Goal: Information Seeking & Learning: Learn about a topic

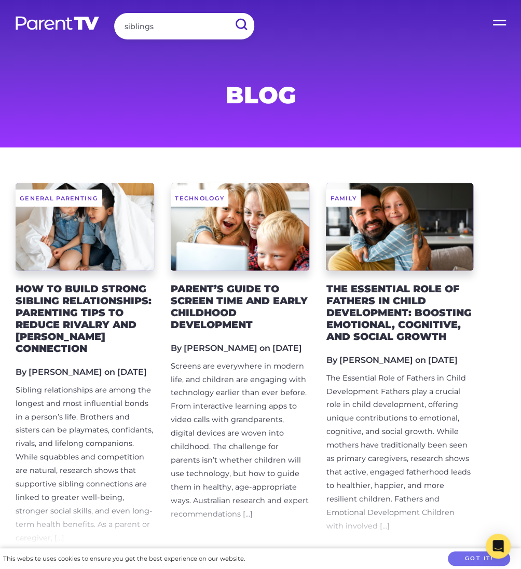
type input "siblings"
click at [227, 13] on input "submit" at bounding box center [240, 24] width 27 height 23
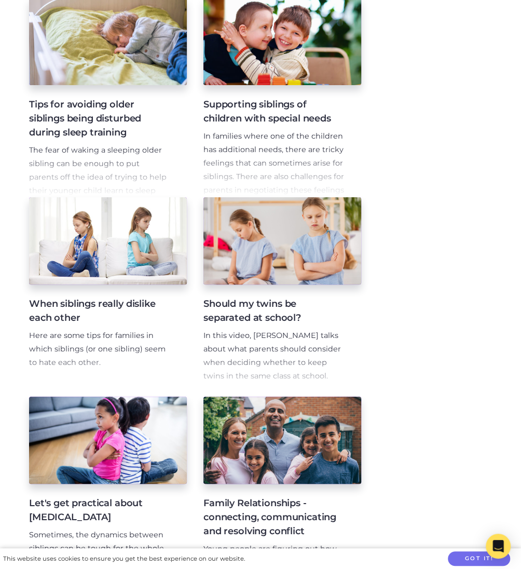
scroll to position [695, 0]
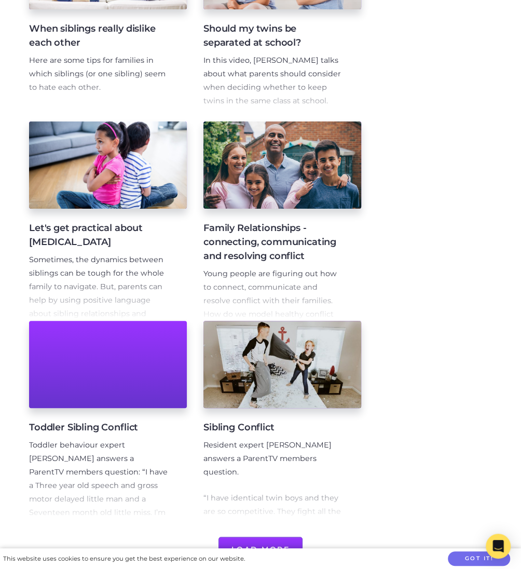
click at [129, 273] on span "Sometimes, the dynamics between siblings can be tough for the whole family to n…" at bounding box center [96, 293] width 135 height 77
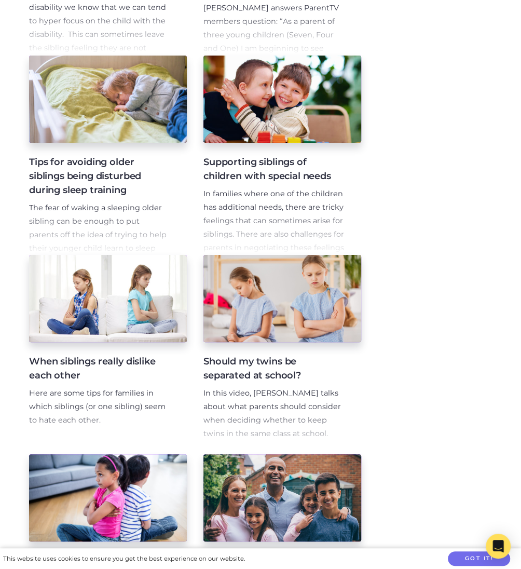
scroll to position [362, 0]
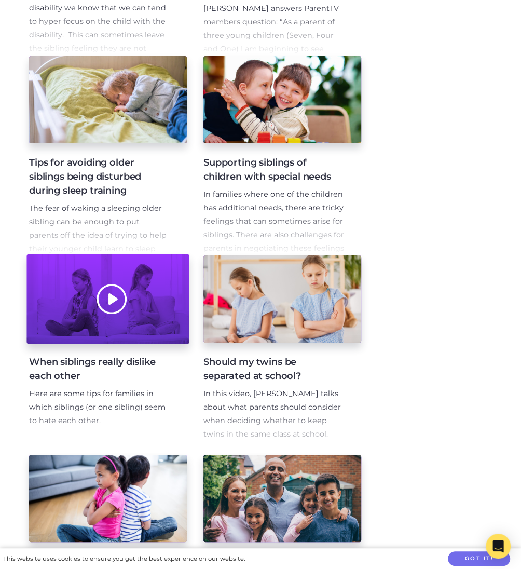
click at [150, 334] on div at bounding box center [107, 299] width 162 height 90
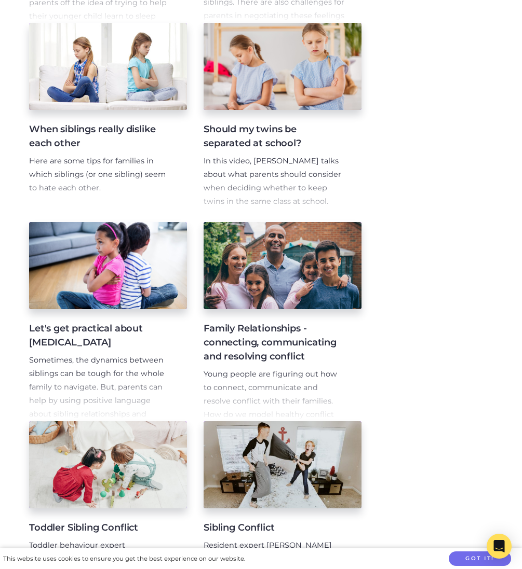
scroll to position [621, 0]
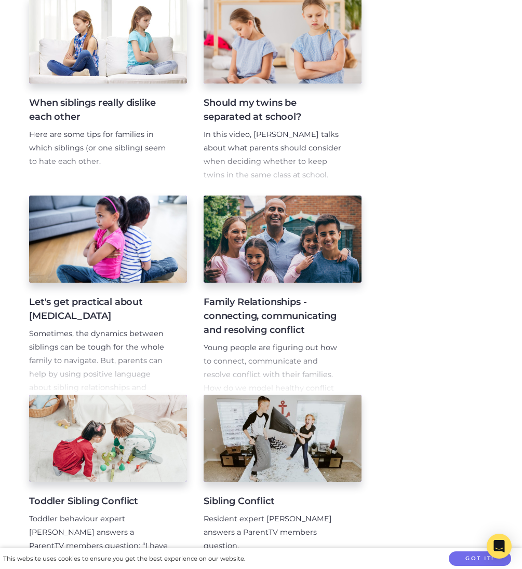
click at [277, 355] on p "Young people are figuring out how to connect, communicate and resolve conflict …" at bounding box center [273, 394] width 141 height 107
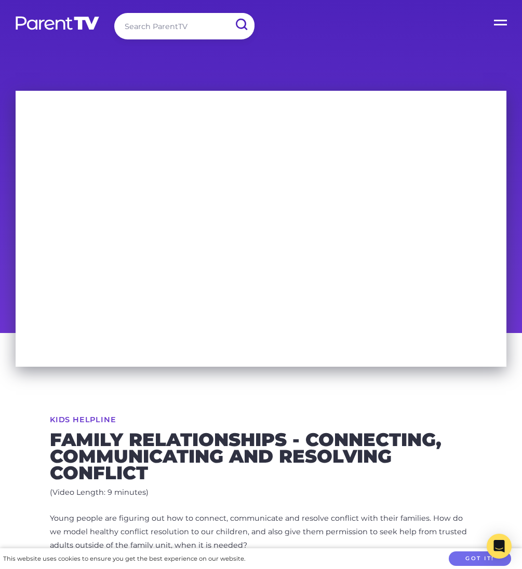
scroll to position [125, 0]
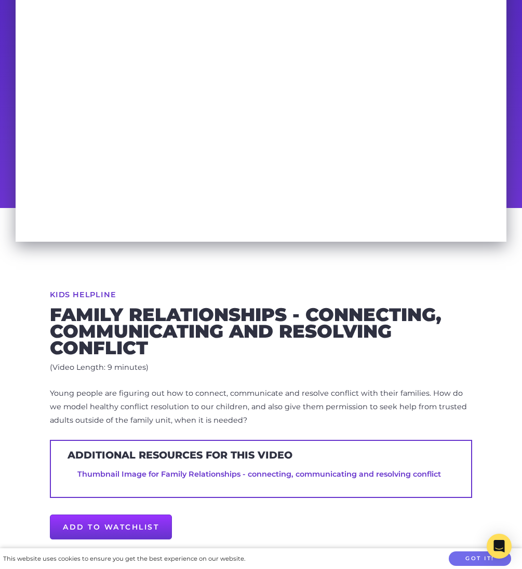
click at [185, 405] on p "Young people are figuring out how to connect, communicate and resolve conflict …" at bounding box center [261, 407] width 422 height 40
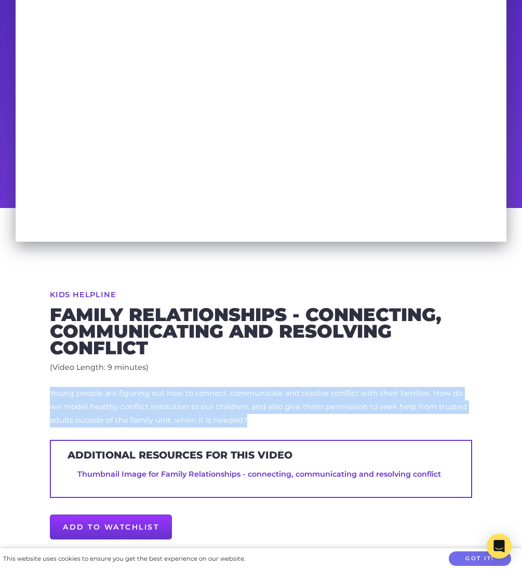
click at [185, 405] on p "Young people are figuring out how to connect, communicate and resolve conflict …" at bounding box center [261, 407] width 422 height 40
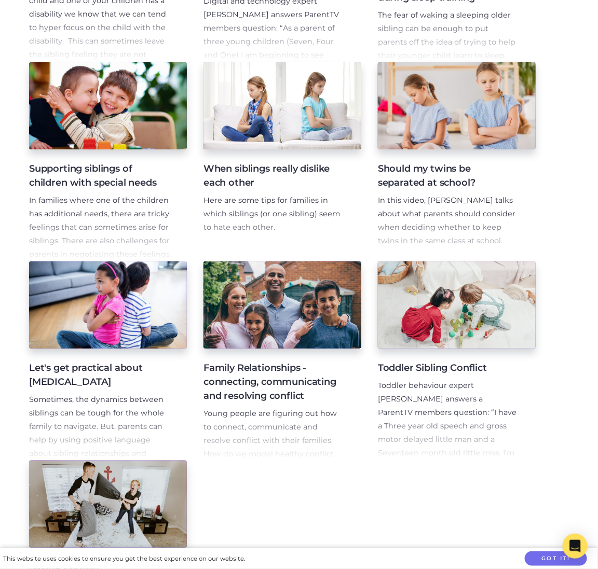
scroll to position [578, 0]
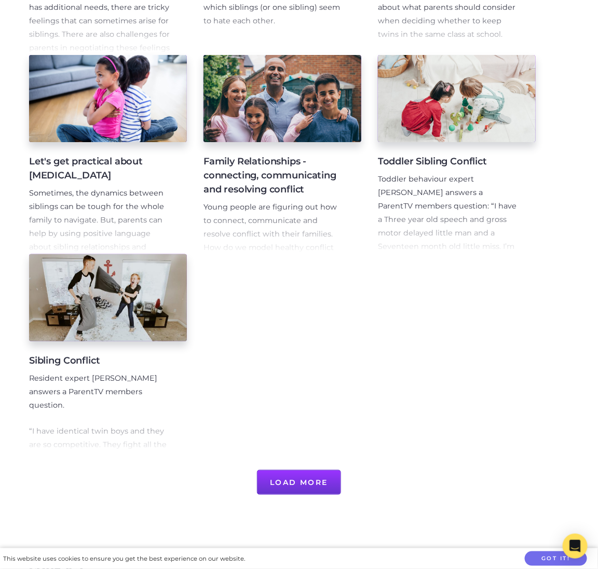
click at [92, 195] on span "Sometimes, the dynamics between siblings can be tough for the whole family to n…" at bounding box center [96, 226] width 135 height 77
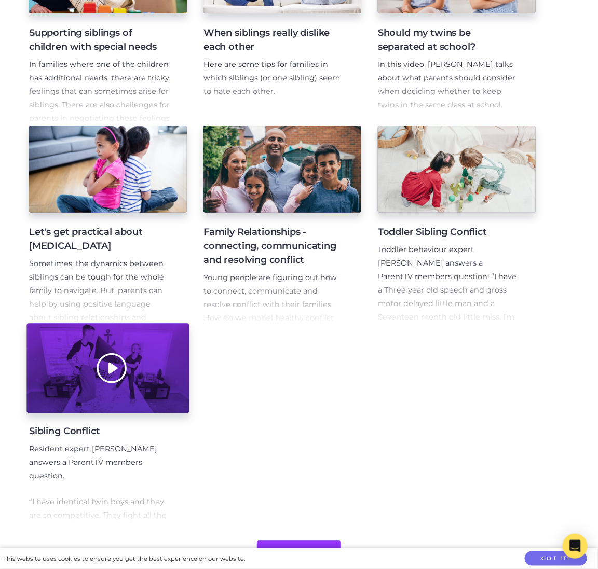
scroll to position [511, 0]
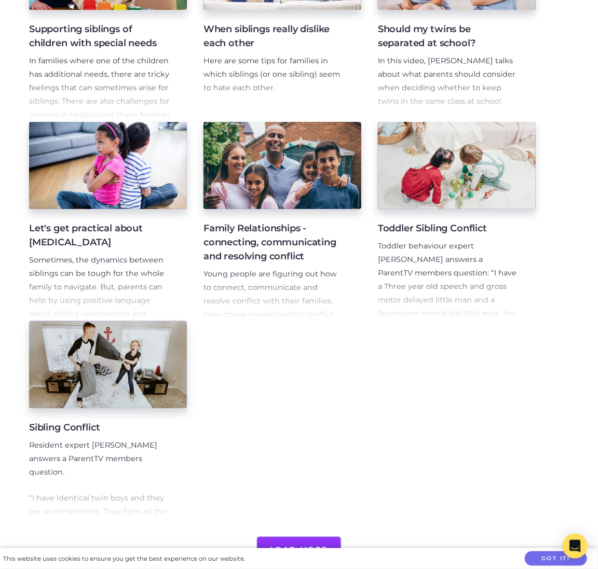
click at [154, 508] on span "“I have identical twin boys and they are so competitive. They fight all the tim…" at bounding box center [99, 579] width 141 height 171
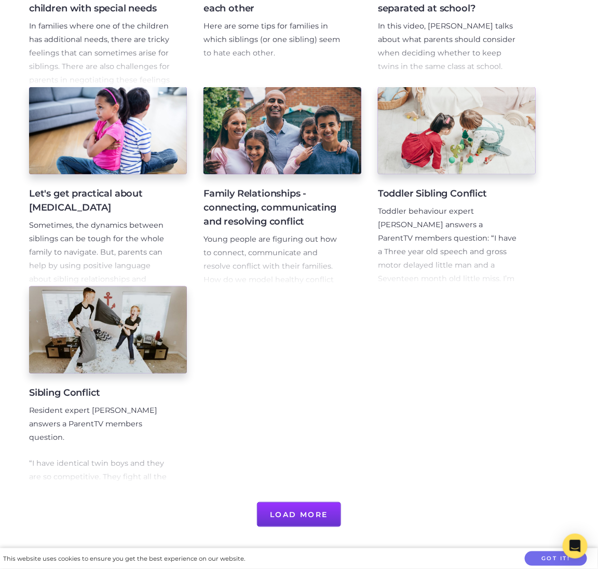
scroll to position [545, 0]
click at [304, 522] on button "Load More" at bounding box center [299, 514] width 85 height 25
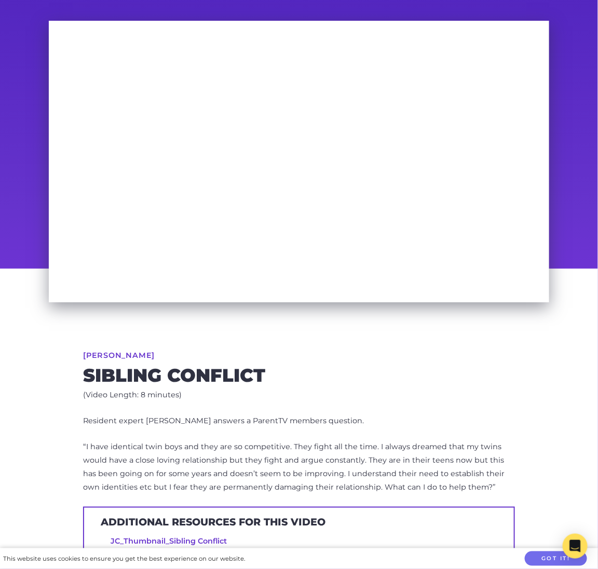
scroll to position [60, 0]
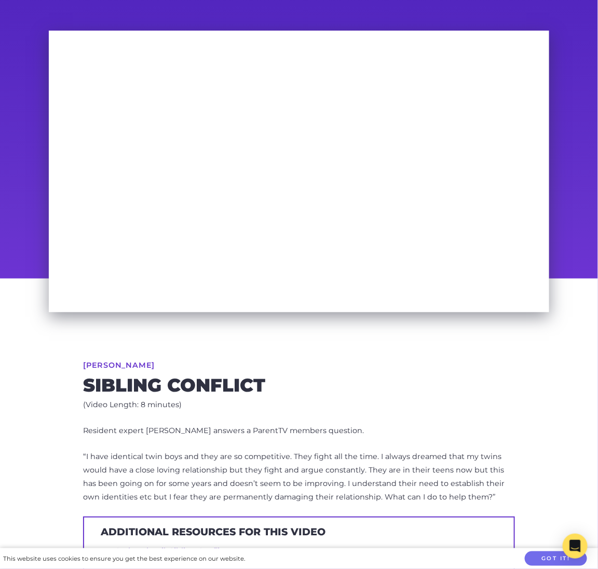
click at [180, 456] on span "“I have identical twin boys and they are so competitive. They fight all the tim…" at bounding box center [293, 477] width 421 height 50
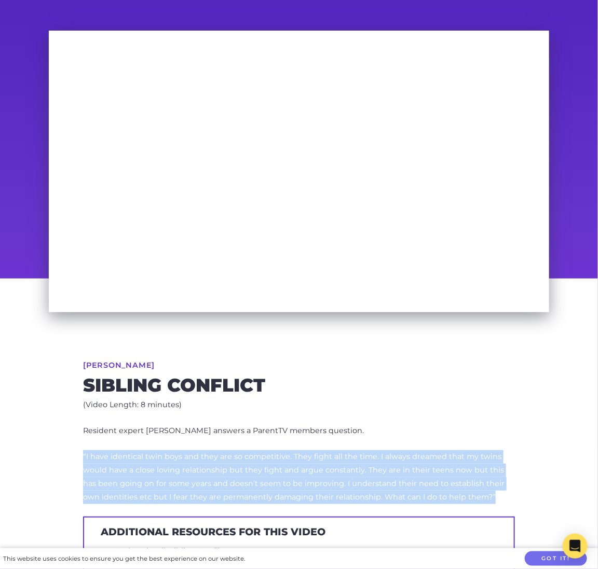
click at [180, 456] on span "“I have identical twin boys and they are so competitive. They fight all the tim…" at bounding box center [293, 477] width 421 height 50
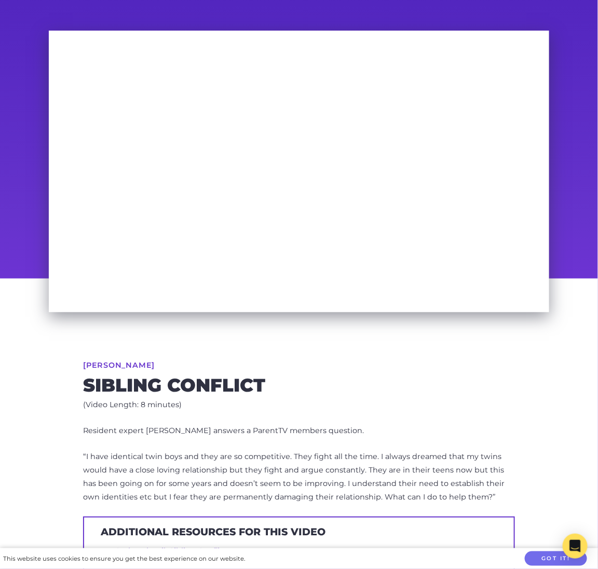
click at [207, 424] on p "Resident expert [PERSON_NAME] answers a ParentTV members question." at bounding box center [299, 430] width 432 height 13
click at [92, 433] on p "Resident expert [PERSON_NAME] answers a ParentTV members question." at bounding box center [299, 430] width 432 height 13
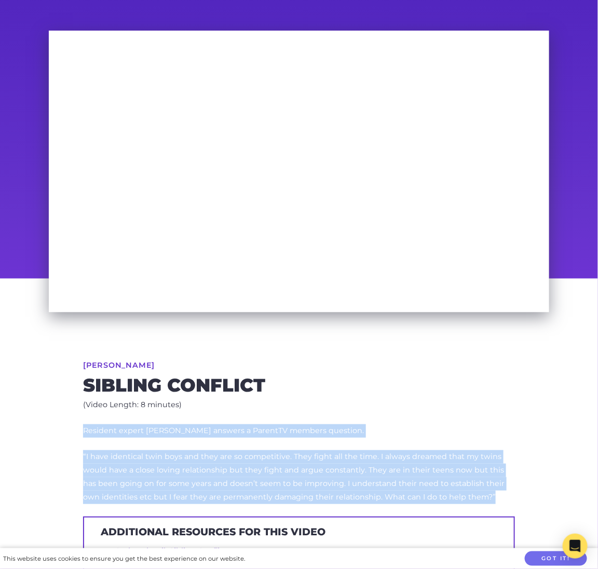
drag, startPoint x: 84, startPoint y: 433, endPoint x: 479, endPoint y: 492, distance: 399.4
click at [479, 492] on p "Resident expert Justin Coulson answers a ParentTV members question. “I have ide…" at bounding box center [299, 464] width 432 height 80
copy p "Resident expert Justin Coulson answers a ParentTV members question. “I have ide…"
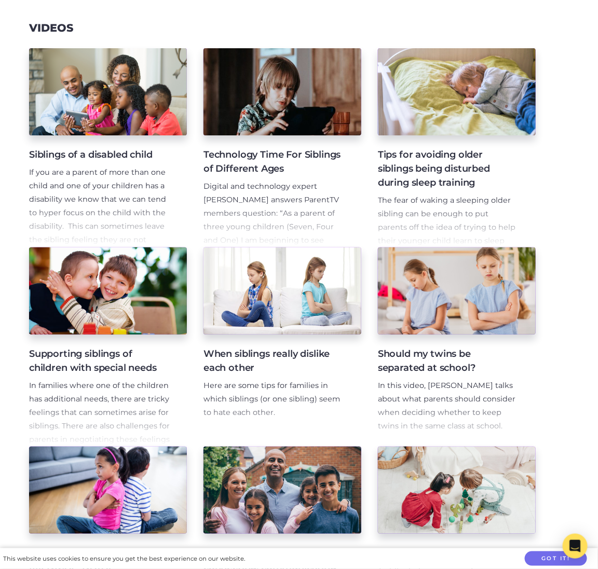
scroll to position [258, 0]
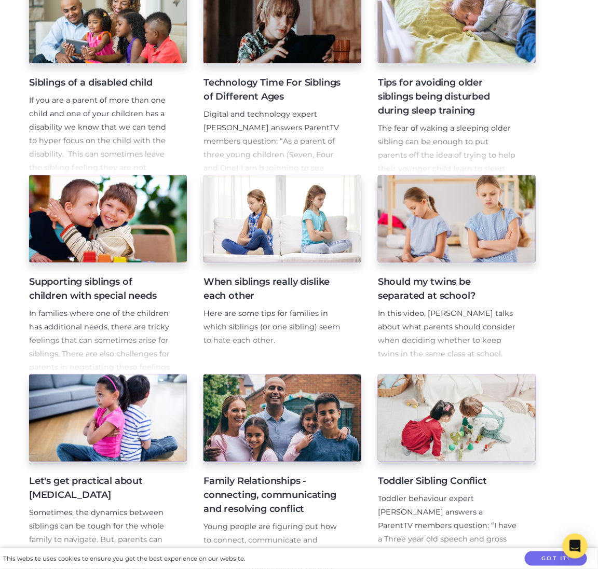
click at [252, 313] on p "Here are some tips for families in which siblings (or one sibling) seem to hate…" at bounding box center [273, 327] width 141 height 40
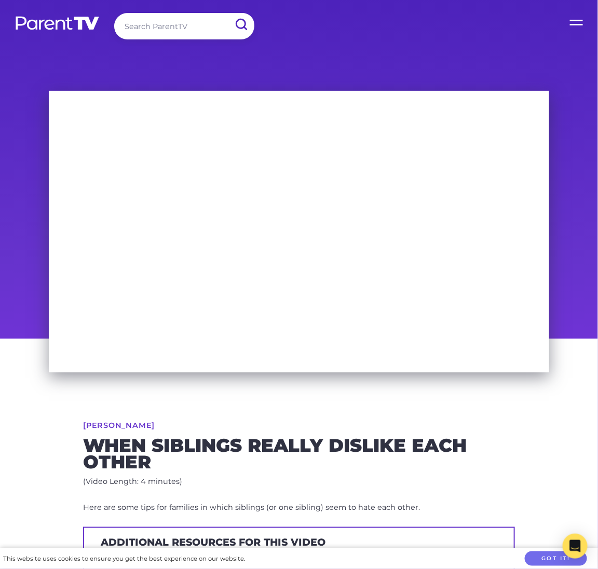
click at [60, 433] on div "Maggie Dent When siblings really dislike each other (Video Length: 4 minutes) H…" at bounding box center [298, 528] width 531 height 379
click at [229, 503] on p "Here are some tips for families in which siblings (or one sibling) seem to hate…" at bounding box center [299, 507] width 432 height 13
click at [249, 510] on p "Here are some tips for families in which siblings (or one sibling) seem to hate…" at bounding box center [299, 507] width 432 height 13
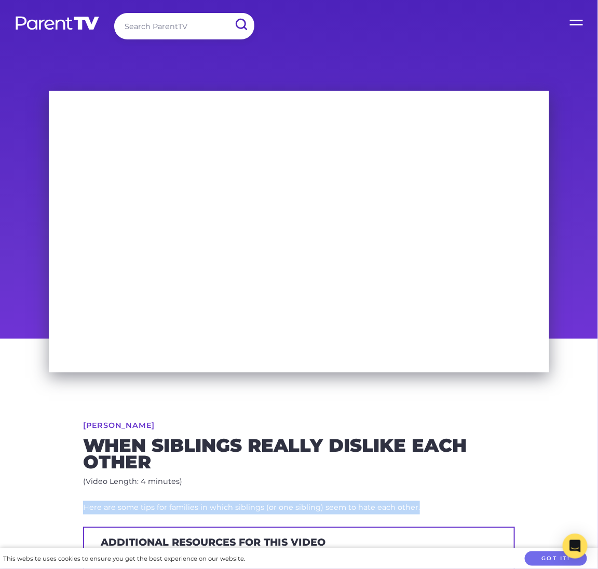
click at [249, 510] on p "Here are some tips for families in which siblings (or one sibling) seem to hate…" at bounding box center [299, 507] width 432 height 13
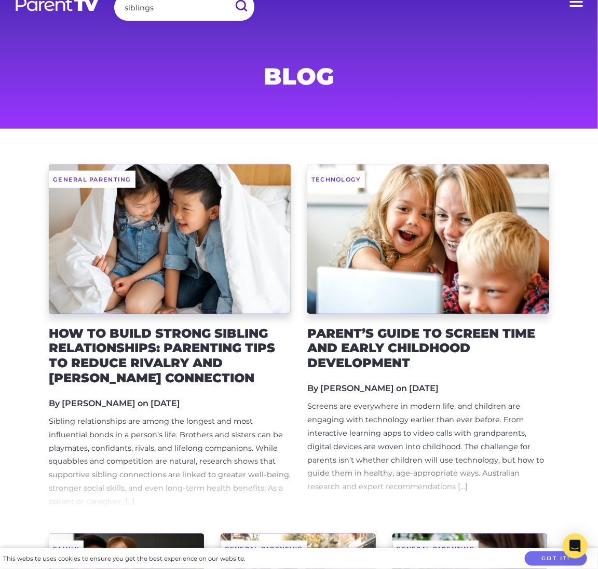
scroll to position [46, 0]
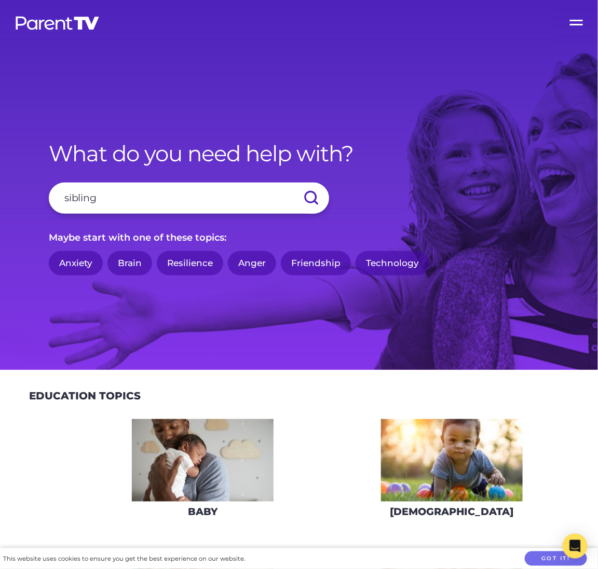
type input "sibling"
click at [293, 183] on input "submit" at bounding box center [311, 198] width 36 height 31
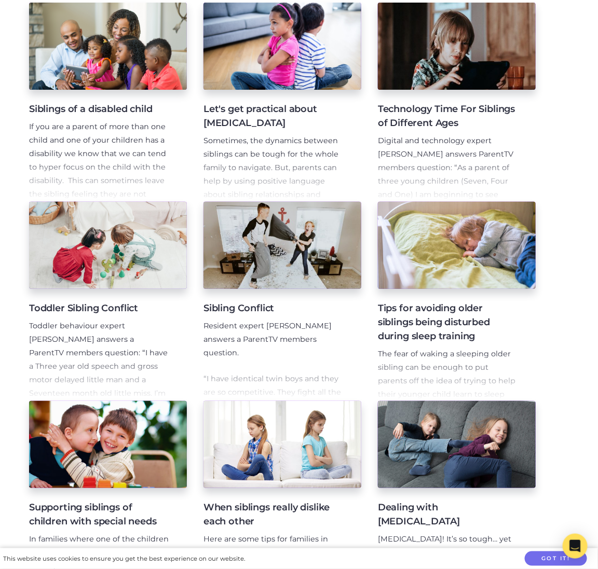
scroll to position [251, 0]
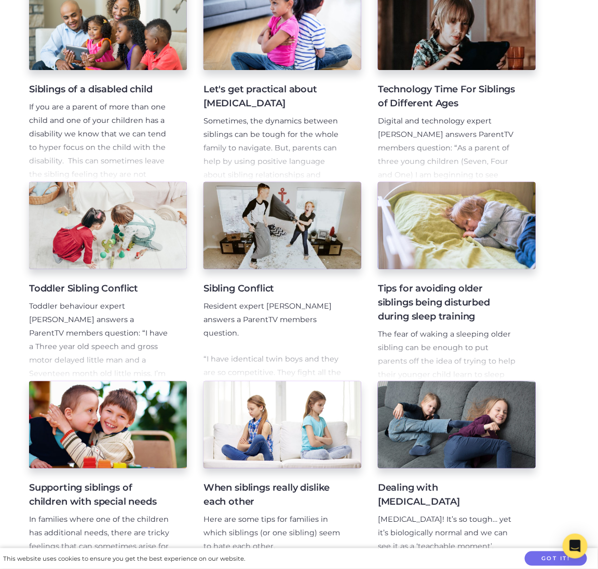
click at [281, 139] on span "Sometimes, the dynamics between siblings can be tough for the whole family to n…" at bounding box center [270, 154] width 135 height 77
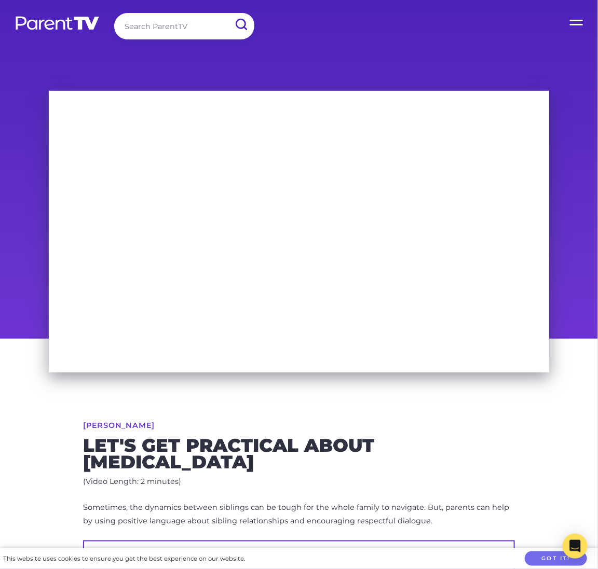
click at [330, 513] on p "Sometimes, the dynamics between siblings can be tough for the whole family to n…" at bounding box center [299, 514] width 432 height 27
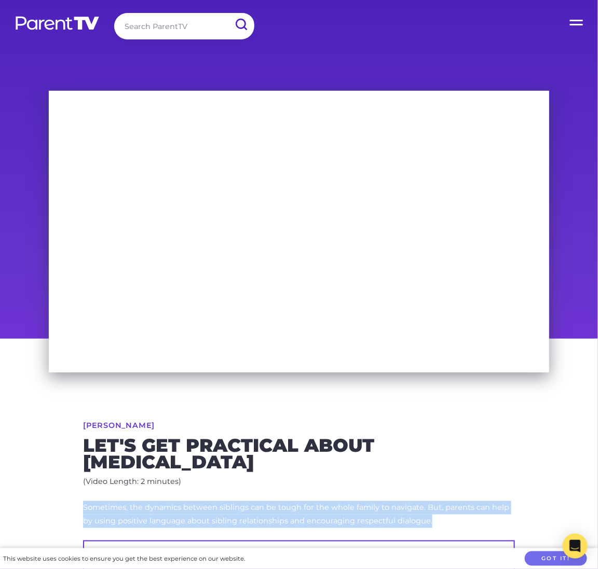
click at [330, 513] on p "Sometimes, the dynamics between siblings can be tough for the whole family to n…" at bounding box center [299, 514] width 432 height 27
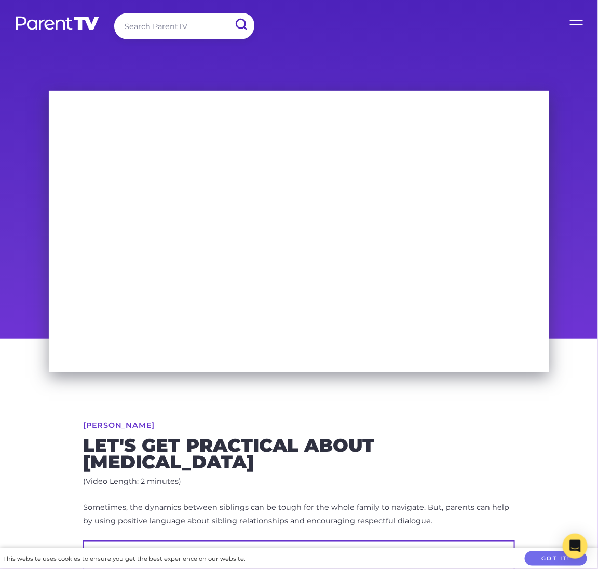
click at [262, 517] on span "Sometimes, the dynamics between siblings can be tough for the whole family to n…" at bounding box center [296, 514] width 426 height 23
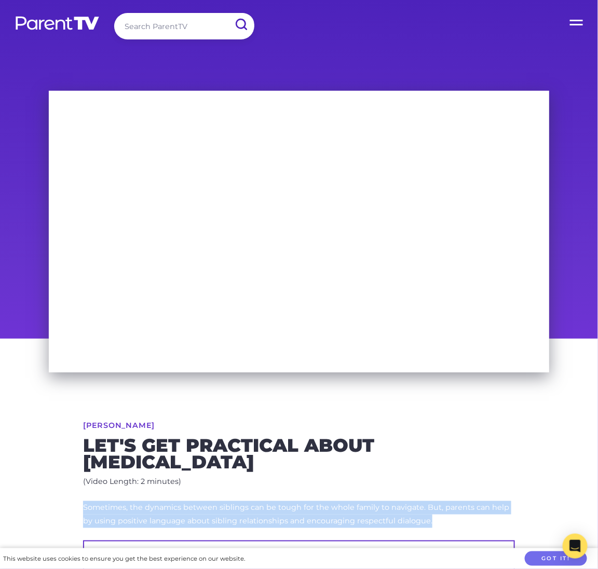
click at [262, 517] on span "Sometimes, the dynamics between siblings can be tough for the whole family to n…" at bounding box center [296, 514] width 426 height 23
copy div "Sometimes, the dynamics between siblings can be tough for the whole family to n…"
